Goal: Task Accomplishment & Management: Manage account settings

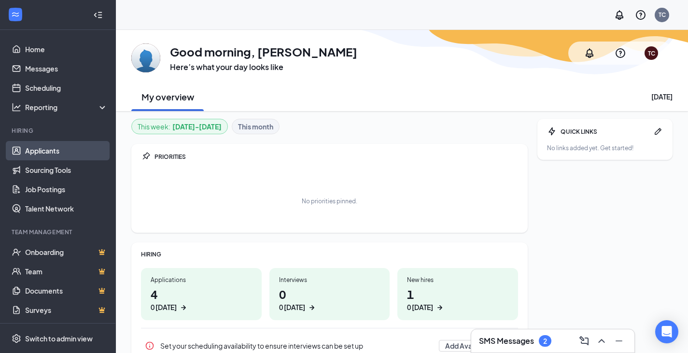
click at [53, 152] on link "Applicants" at bounding box center [66, 150] width 83 height 19
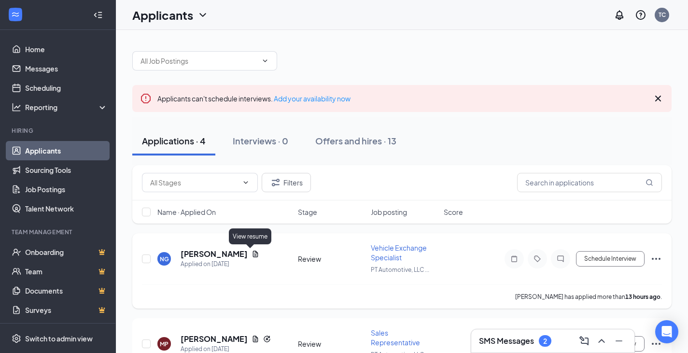
click at [252, 256] on icon "Document" at bounding box center [256, 254] width 8 height 8
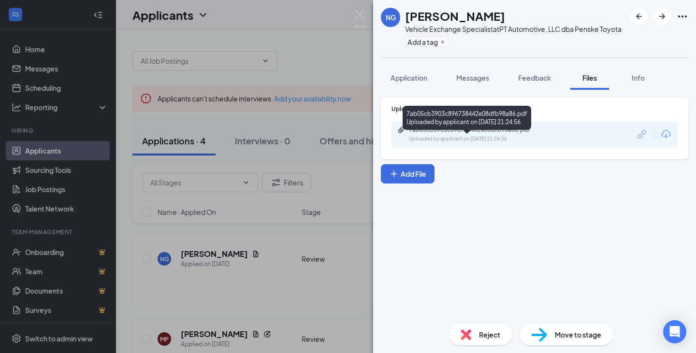
click at [420, 143] on div "Uploaded by applicant on [DATE] 21:24:56" at bounding box center [481, 139] width 145 height 8
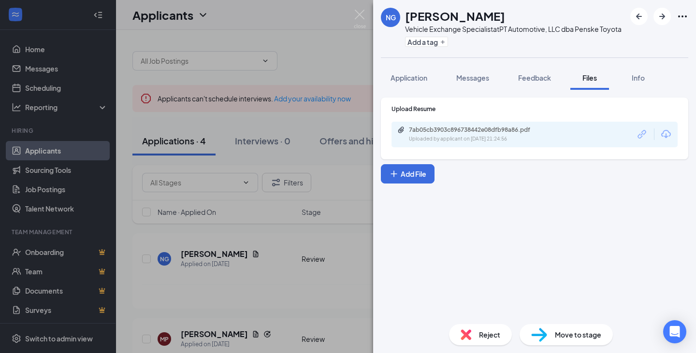
click at [144, 259] on div "NG [PERSON_NAME] Vehicle Exchange Specialist at PT Automotive, LLC dba Penske T…" at bounding box center [348, 176] width 696 height 353
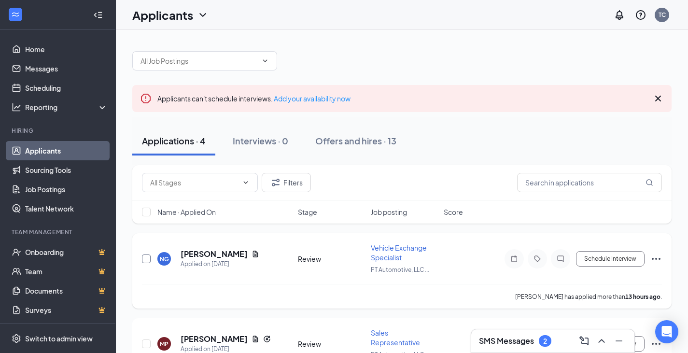
click at [144, 258] on input "checkbox" at bounding box center [146, 259] width 9 height 9
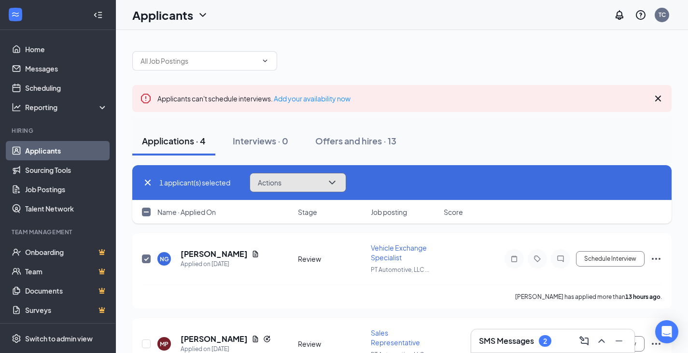
click at [299, 179] on button "Actions" at bounding box center [298, 182] width 97 height 19
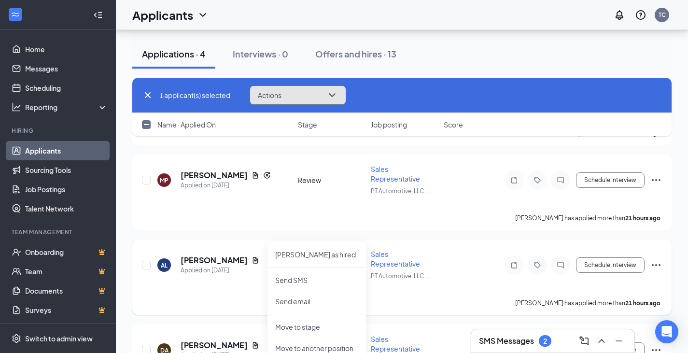
scroll to position [193, 0]
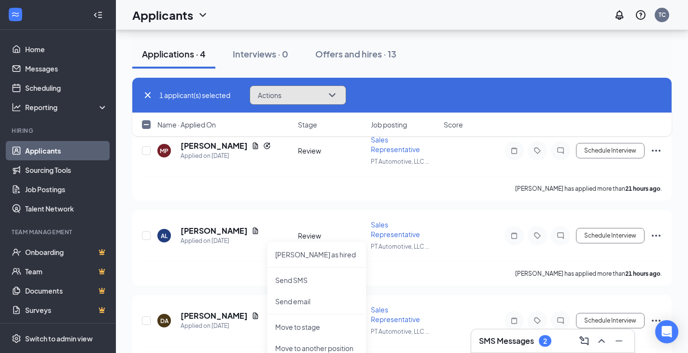
click at [288, 89] on button "Actions" at bounding box center [298, 94] width 97 height 19
click at [296, 96] on button "Actions" at bounding box center [298, 94] width 97 height 19
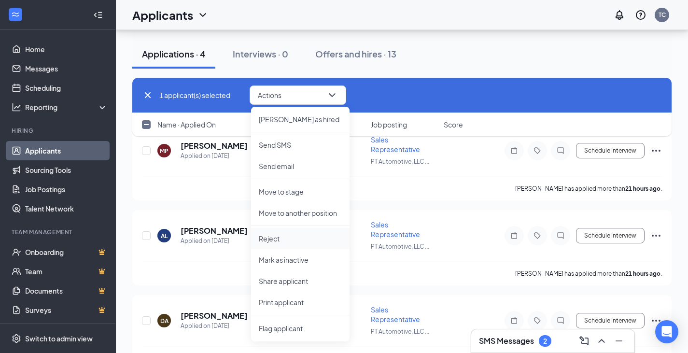
click at [273, 239] on p "Reject" at bounding box center [300, 239] width 83 height 10
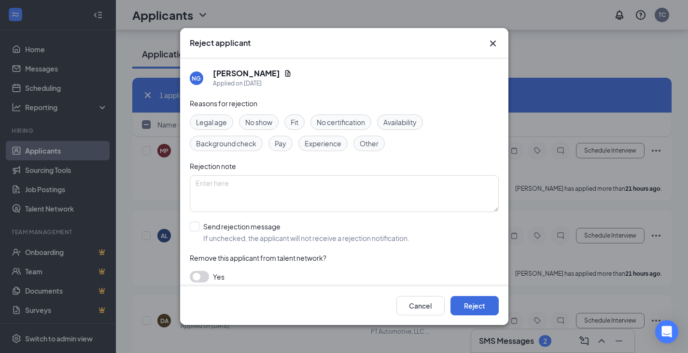
click at [369, 142] on span "Other" at bounding box center [369, 143] width 19 height 11
click at [199, 278] on button "button" at bounding box center [199, 277] width 19 height 12
click at [473, 305] on button "Reject" at bounding box center [475, 305] width 48 height 19
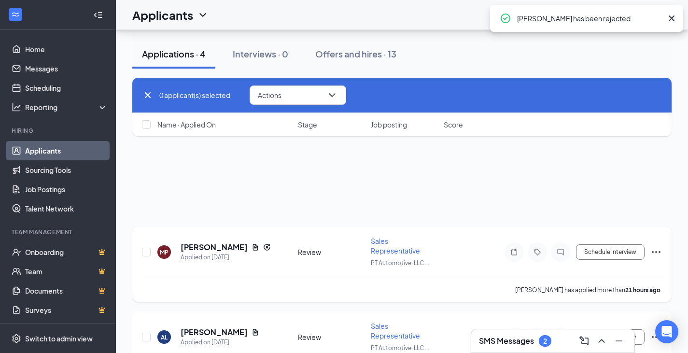
scroll to position [0, 0]
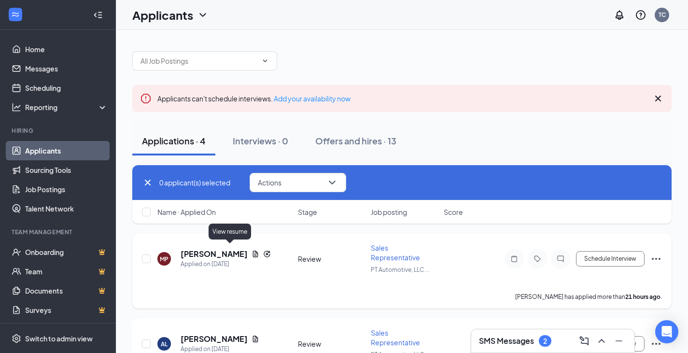
click at [253, 251] on icon "Document" at bounding box center [255, 254] width 5 height 6
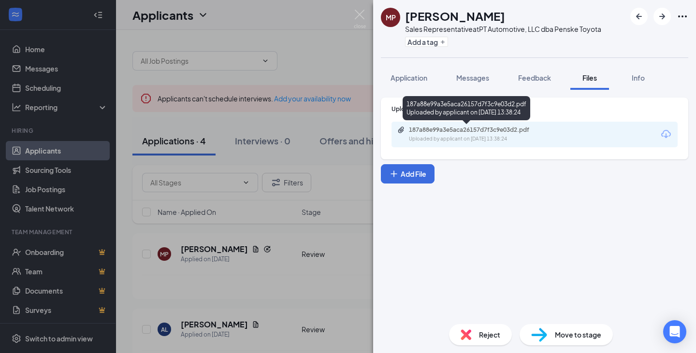
click at [478, 132] on div "187a88e99a3e5aca26157d7f3c9e03d2.pdf" at bounding box center [476, 130] width 135 height 8
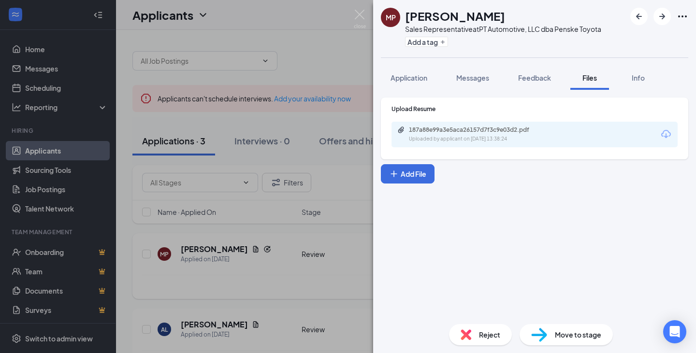
click at [143, 255] on div "MP [PERSON_NAME] Sales Representative at PT Automotive, LLC dba Penske Toyota A…" at bounding box center [348, 176] width 696 height 353
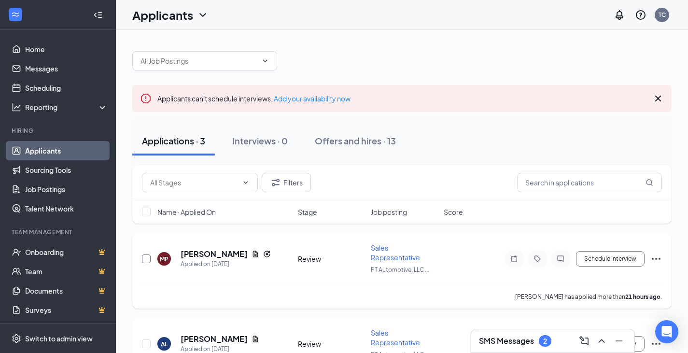
click at [149, 255] on div at bounding box center [147, 259] width 10 height 32
click at [144, 255] on input "checkbox" at bounding box center [146, 259] width 9 height 9
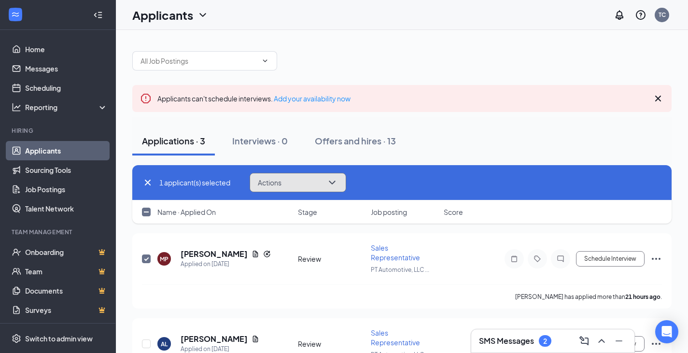
click at [291, 184] on button "Actions" at bounding box center [298, 182] width 97 height 19
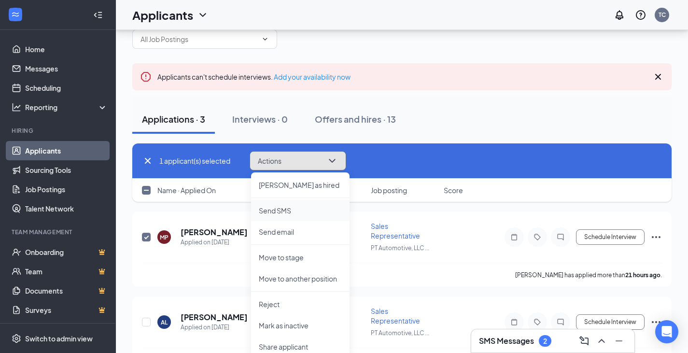
scroll to position [48, 0]
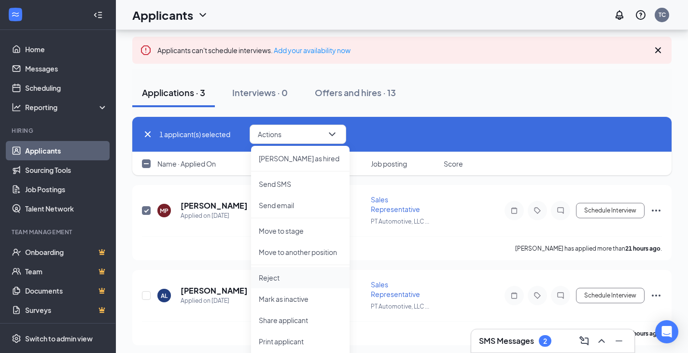
click at [277, 278] on p "Reject" at bounding box center [300, 278] width 83 height 10
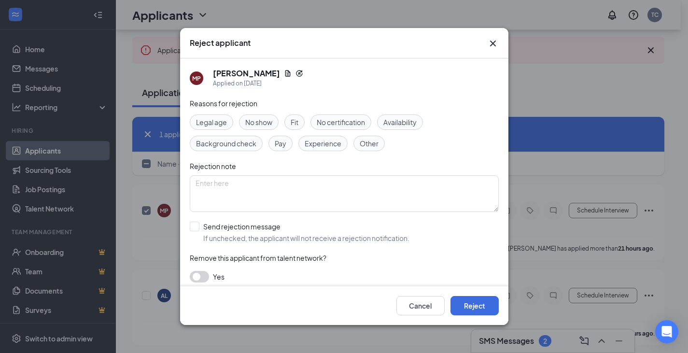
click at [375, 145] on span "Other" at bounding box center [369, 143] width 19 height 11
click at [198, 280] on button "button" at bounding box center [199, 277] width 19 height 12
click at [469, 306] on button "Reject" at bounding box center [475, 305] width 48 height 19
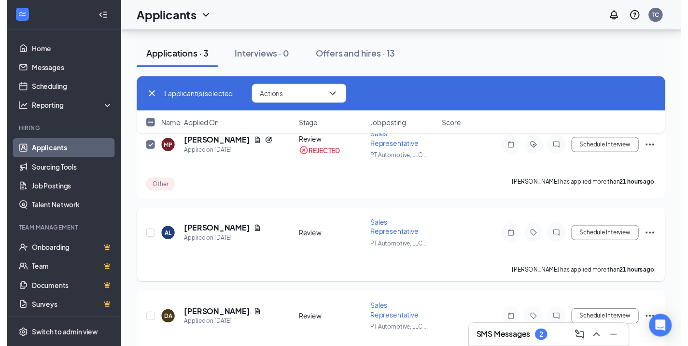
scroll to position [113, 0]
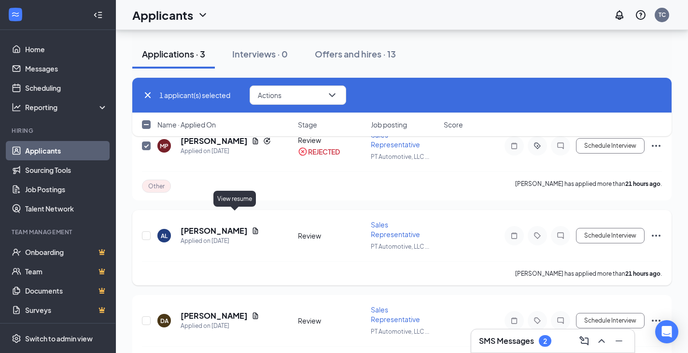
click at [253, 228] on icon "Document" at bounding box center [255, 231] width 5 height 6
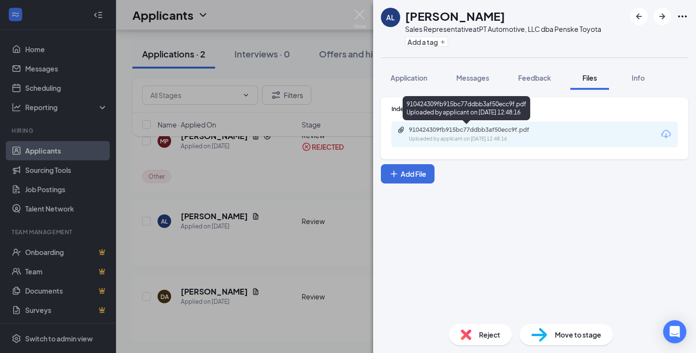
click at [466, 134] on div "910424309fb915bc77ddbb3af50ecc9f.pdf Uploaded by applicant on [DATE] 12:48:16" at bounding box center [475, 134] width 157 height 17
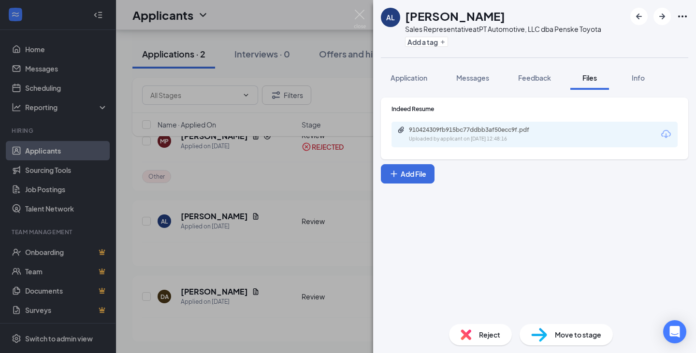
click at [311, 194] on div "AL [PERSON_NAME] Sales Representative at PT Automotive, LLC dba Penske Toyota A…" at bounding box center [348, 176] width 696 height 353
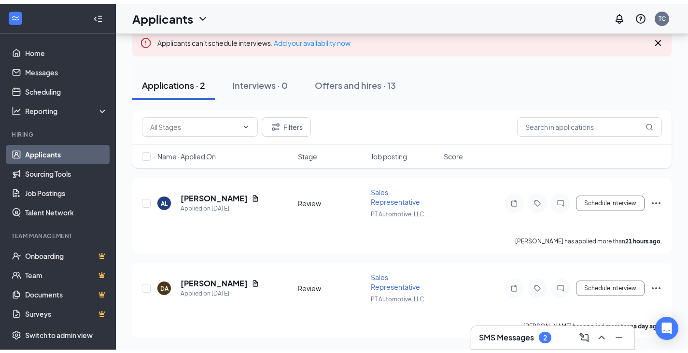
scroll to position [33, 0]
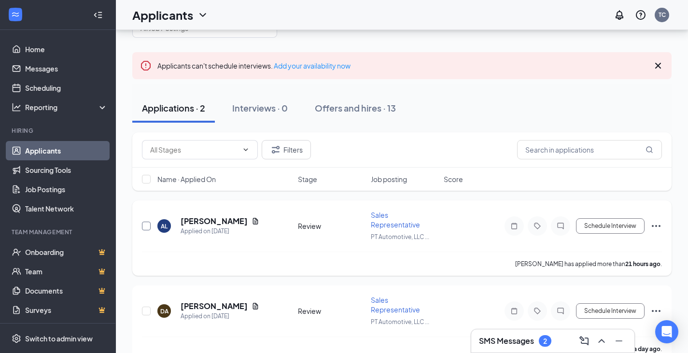
click at [148, 222] on input "checkbox" at bounding box center [146, 226] width 9 height 9
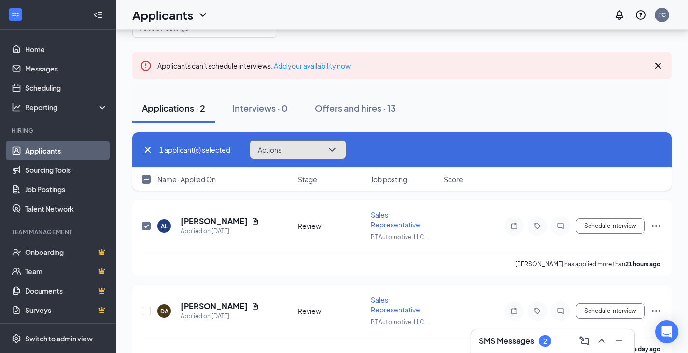
click at [296, 148] on button "Actions" at bounding box center [298, 149] width 97 height 19
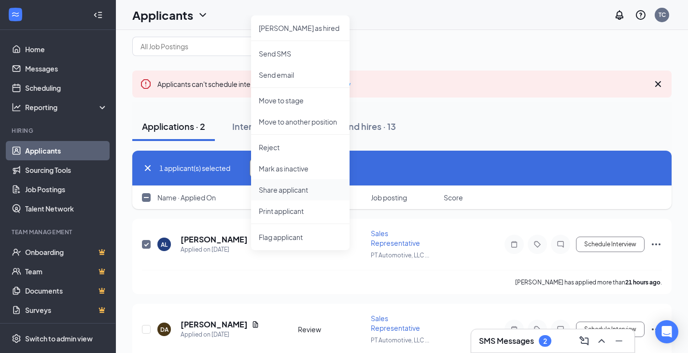
scroll to position [0, 0]
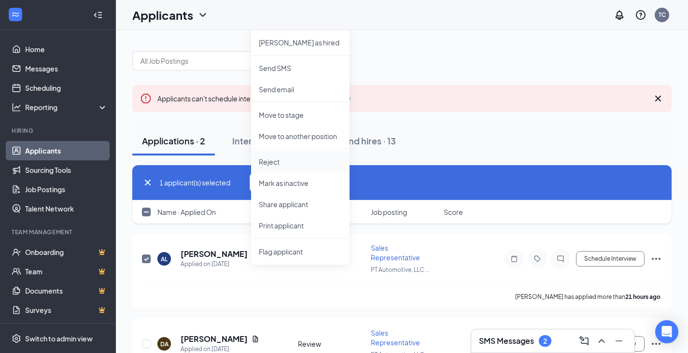
click at [279, 160] on p "Reject" at bounding box center [300, 162] width 83 height 10
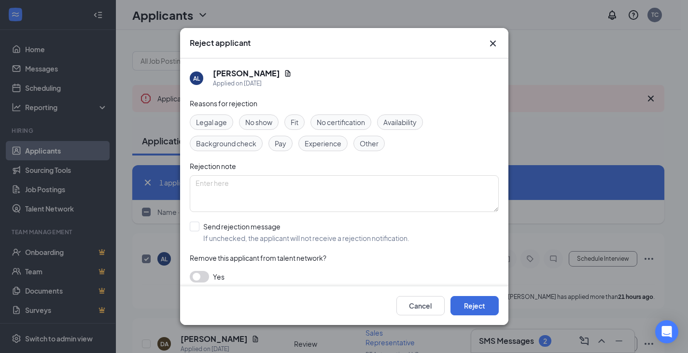
click at [372, 146] on span "Other" at bounding box center [369, 143] width 19 height 11
click at [201, 277] on button "button" at bounding box center [199, 277] width 19 height 12
click at [459, 309] on button "Reject" at bounding box center [475, 305] width 48 height 19
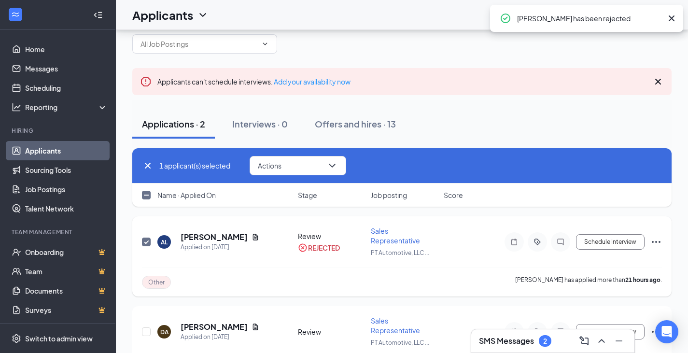
scroll to position [38, 0]
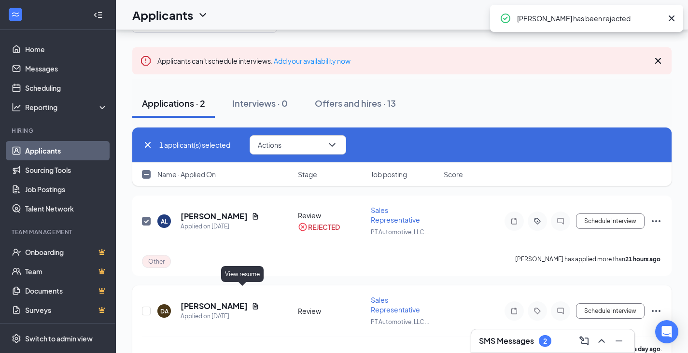
click at [253, 303] on icon "Document" at bounding box center [255, 306] width 5 height 6
checkbox input "false"
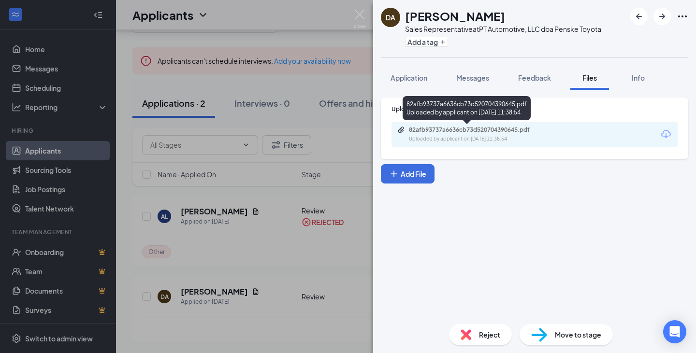
click at [470, 130] on div "82afb93737a6636cb73d520704390645.pdf" at bounding box center [476, 130] width 135 height 8
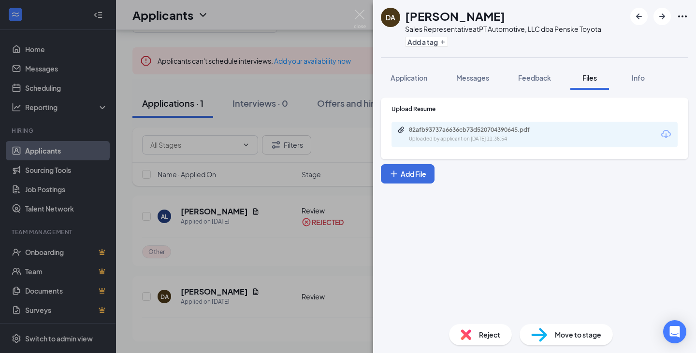
click at [254, 256] on div "DA [PERSON_NAME] Sales Representative at PT Automotive, LLC dba Penske Toyota A…" at bounding box center [348, 176] width 696 height 353
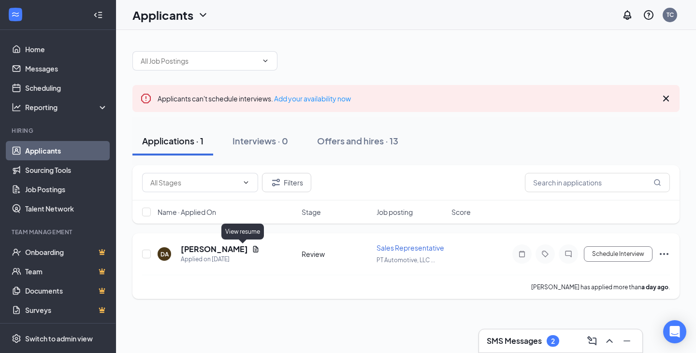
click at [252, 248] on icon "Document" at bounding box center [256, 249] width 8 height 8
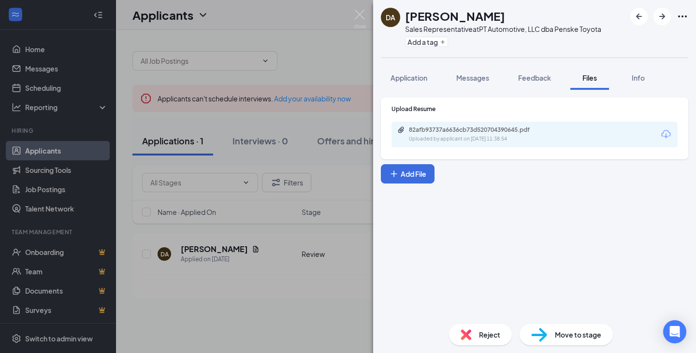
click at [507, 264] on div "Upload Resume 82afb93737a6636cb73d520704390645.pdf Uploaded by applicant on [DA…" at bounding box center [534, 203] width 323 height 227
click at [227, 313] on div "DA [PERSON_NAME] Sales Representative at PT Automotive, LLC dba Penske Toyota A…" at bounding box center [348, 176] width 696 height 353
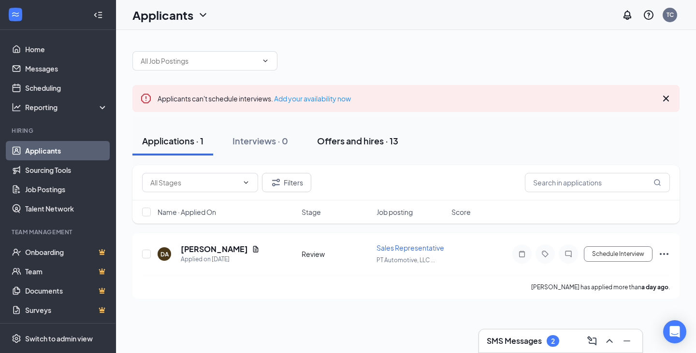
click at [366, 141] on div "Offers and hires · 13" at bounding box center [357, 141] width 81 height 12
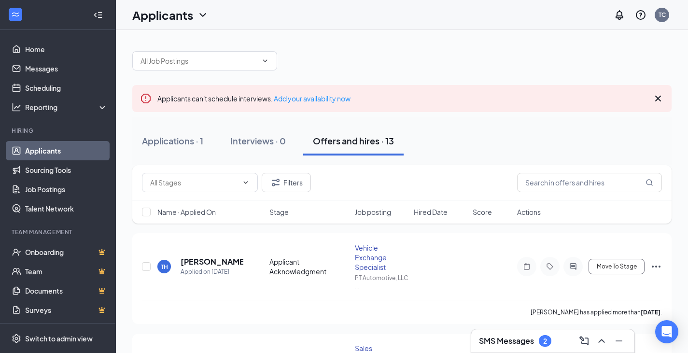
click at [472, 142] on div "Applications · 1 Interviews · 0 Offers and hires · 13" at bounding box center [402, 141] width 540 height 29
drag, startPoint x: 44, startPoint y: 150, endPoint x: 51, endPoint y: 163, distance: 14.9
click at [44, 150] on link "Applicants" at bounding box center [66, 150] width 83 height 19
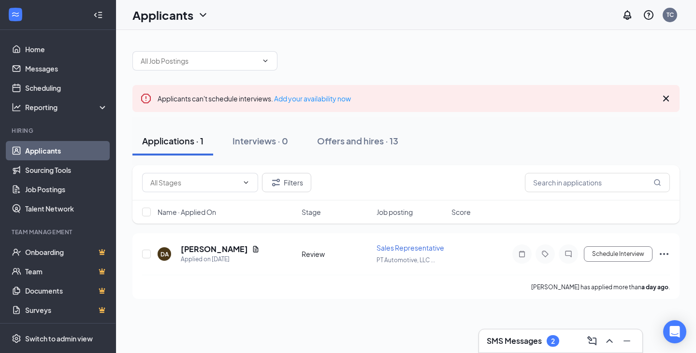
click at [50, 155] on link "Applicants" at bounding box center [66, 150] width 83 height 19
click at [469, 142] on div "Applications · 1 Interviews · 0 Offers and hires · 13" at bounding box center [405, 141] width 547 height 29
click at [507, 27] on div "Applicants TC" at bounding box center [406, 15] width 580 height 30
click at [517, 51] on div at bounding box center [405, 56] width 547 height 29
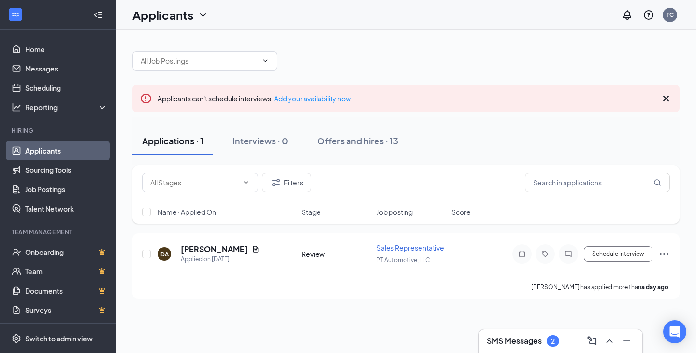
click at [426, 40] on div "Applicants can't schedule interviews. Add your availability now Applications · …" at bounding box center [406, 170] width 580 height 281
click at [493, 38] on div "Applicants can't schedule interviews. Add your availability now Applications · …" at bounding box center [406, 170] width 580 height 281
click at [454, 39] on div "Applicants can't schedule interviews. Add your availability now Applications · …" at bounding box center [406, 170] width 580 height 281
click at [446, 165] on div "Filters" at bounding box center [405, 182] width 547 height 35
click at [512, 46] on div at bounding box center [405, 56] width 547 height 29
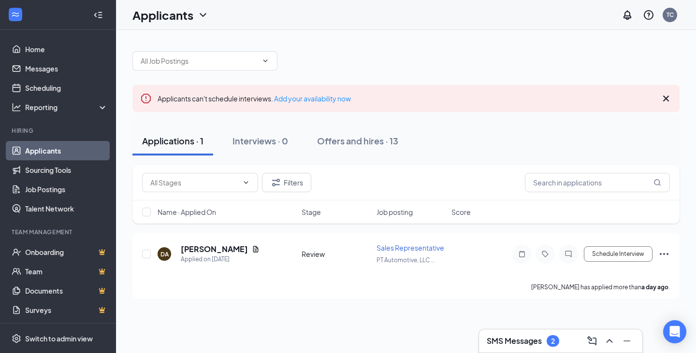
click at [485, 65] on div at bounding box center [405, 56] width 547 height 29
click at [523, 71] on div "Applicants can't schedule interviews. Add your availability now Applications · …" at bounding box center [405, 170] width 547 height 257
click at [432, 56] on div at bounding box center [405, 56] width 547 height 29
click at [468, 43] on div at bounding box center [405, 56] width 547 height 29
click at [482, 72] on div "Applicants can't schedule interviews. Add your availability now Applications · …" at bounding box center [405, 170] width 547 height 257
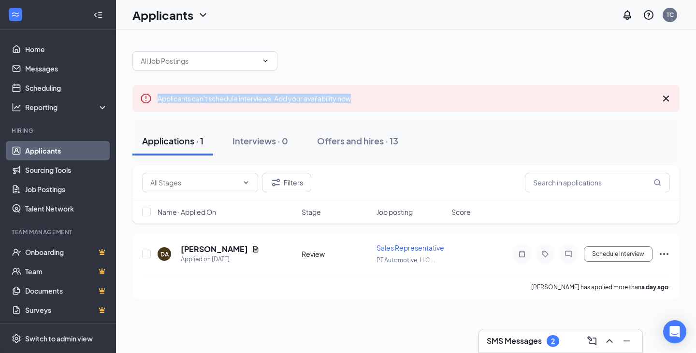
click at [435, 70] on div "Applicants can't schedule interviews. Add your availability now Applications · …" at bounding box center [405, 170] width 547 height 257
click at [430, 71] on div "Applicants can't schedule interviews. Add your availability now Applications · …" at bounding box center [405, 170] width 547 height 257
click at [444, 65] on div at bounding box center [405, 56] width 547 height 29
click at [458, 48] on div at bounding box center [405, 56] width 547 height 29
click at [444, 42] on div at bounding box center [405, 56] width 547 height 29
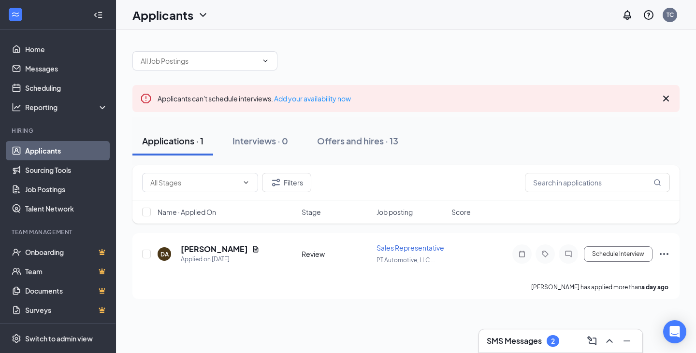
click at [439, 47] on div at bounding box center [405, 56] width 547 height 29
click at [554, 341] on div "2" at bounding box center [553, 341] width 4 height 8
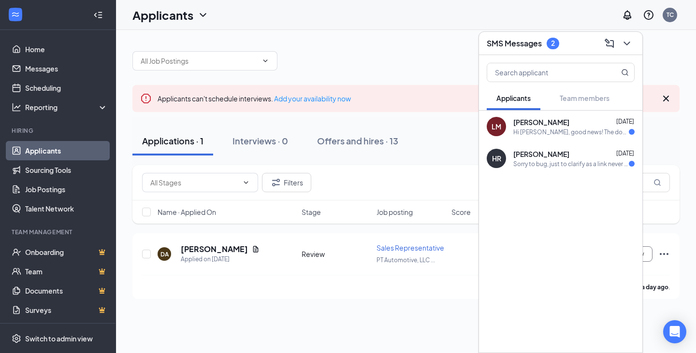
click at [521, 152] on span "[PERSON_NAME]" at bounding box center [541, 154] width 56 height 10
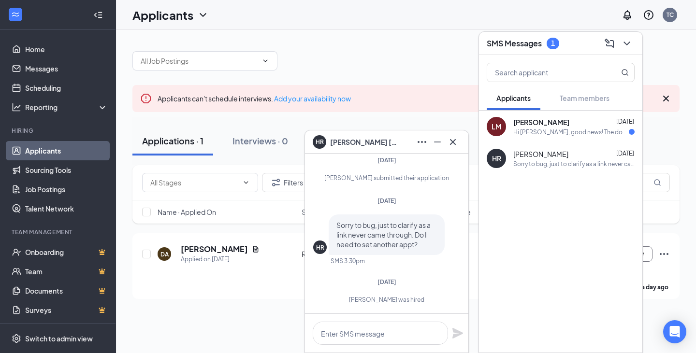
click at [202, 325] on div "Applicants can't schedule interviews. Add your availability now Applications · …" at bounding box center [406, 191] width 580 height 323
click at [208, 326] on div "Applicants can't schedule interviews. Add your availability now Applications · …" at bounding box center [406, 191] width 580 height 323
click at [428, 56] on div at bounding box center [405, 56] width 547 height 29
click at [544, 122] on span "[PERSON_NAME]" at bounding box center [541, 122] width 56 height 10
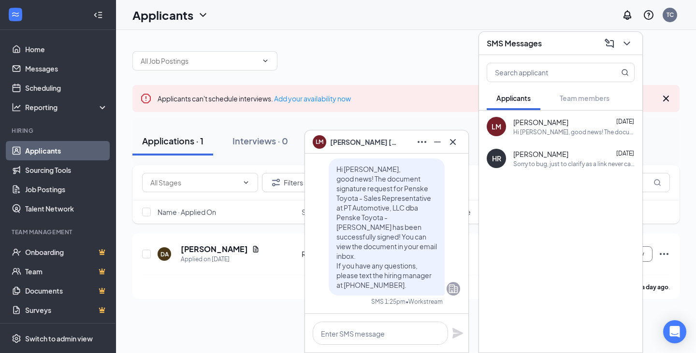
click at [185, 333] on div "Applicants can't schedule interviews. Add your availability now Applications · …" at bounding box center [406, 191] width 580 height 323
click at [168, 334] on div "Applicants can't schedule interviews. Add your availability now Applications · …" at bounding box center [406, 191] width 580 height 323
drag, startPoint x: 399, startPoint y: 46, endPoint x: 399, endPoint y: 37, distance: 9.2
click at [399, 45] on div at bounding box center [405, 56] width 547 height 29
drag, startPoint x: 627, startPoint y: 44, endPoint x: 633, endPoint y: 60, distance: 17.3
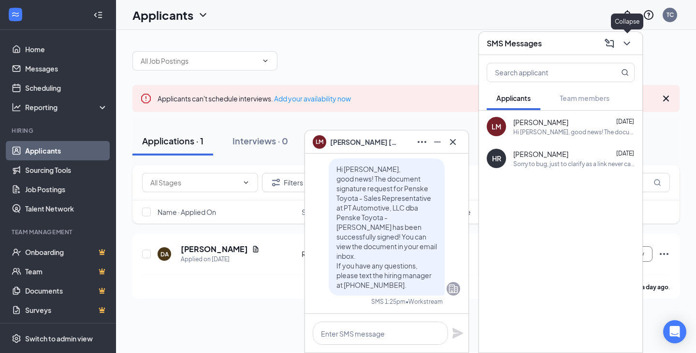
click at [626, 43] on icon "ChevronDown" at bounding box center [626, 44] width 6 height 4
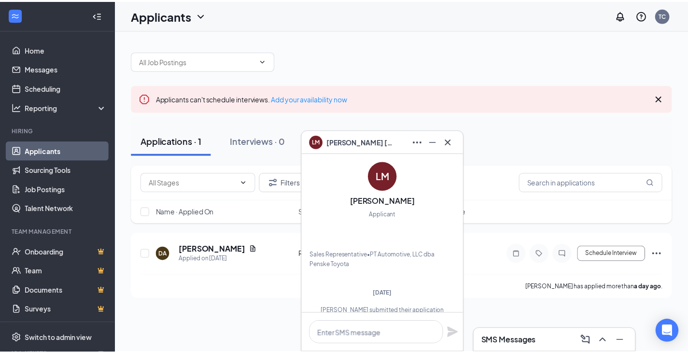
scroll to position [-1178, 0]
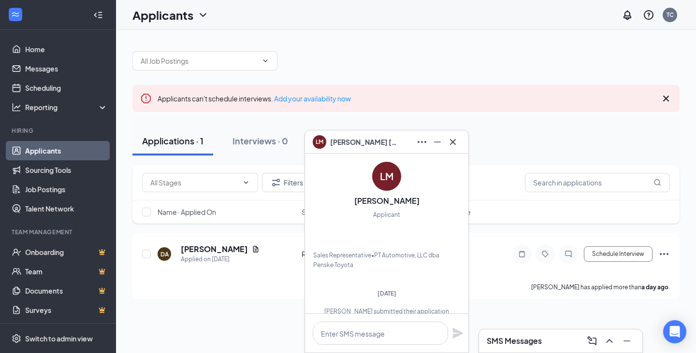
click at [606, 143] on div "Applications · 1 Interviews · 0 Offers and hires · 13" at bounding box center [405, 141] width 547 height 29
click at [450, 144] on icon "Cross" at bounding box center [453, 142] width 12 height 12
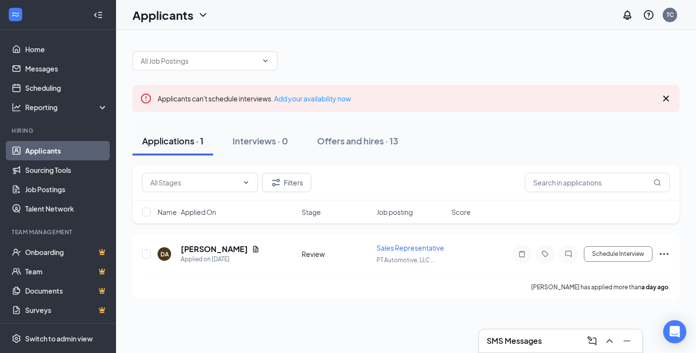
drag, startPoint x: 484, startPoint y: 151, endPoint x: 484, endPoint y: 146, distance: 4.9
click at [484, 150] on div "Applications · 1 Interviews · 0 Offers and hires · 13" at bounding box center [405, 141] width 547 height 29
click at [365, 48] on div at bounding box center [405, 56] width 547 height 29
click at [35, 48] on link "Home" at bounding box center [66, 49] width 83 height 19
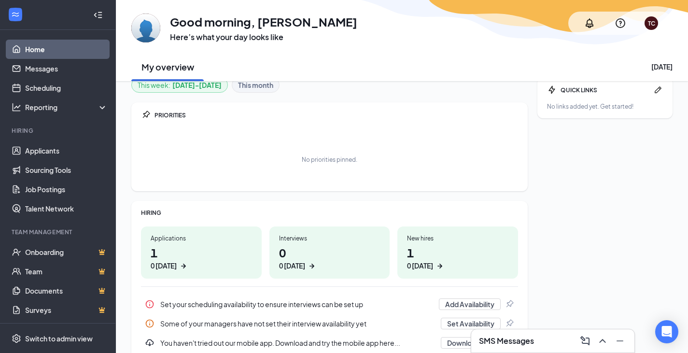
scroll to position [47, 0]
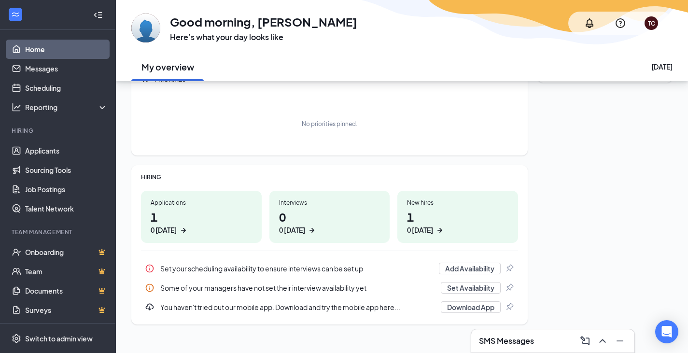
click at [459, 110] on div "No priorities pinned." at bounding box center [329, 124] width 377 height 48
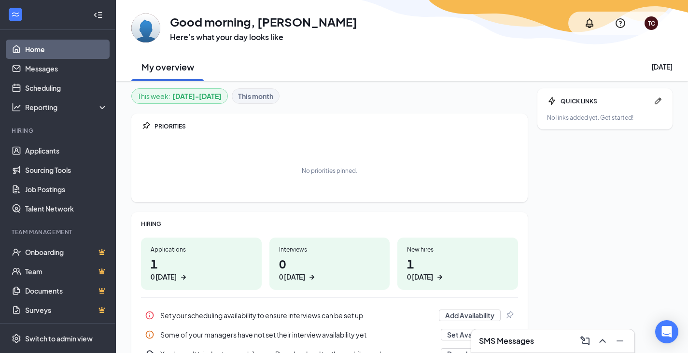
scroll to position [0, 0]
